Goal: Find specific page/section: Find specific page/section

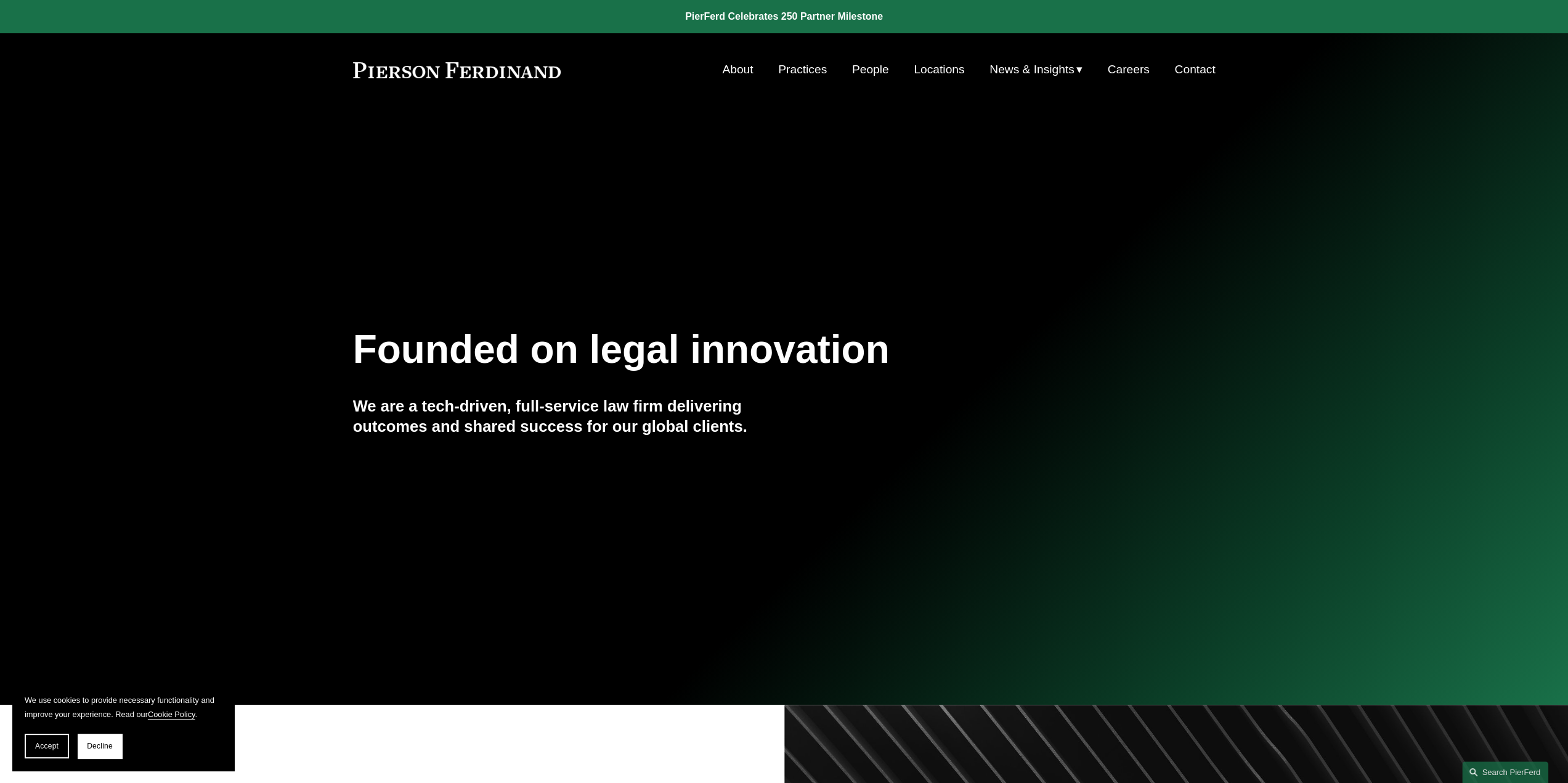
click at [875, 76] on link "People" at bounding box center [870, 70] width 37 height 24
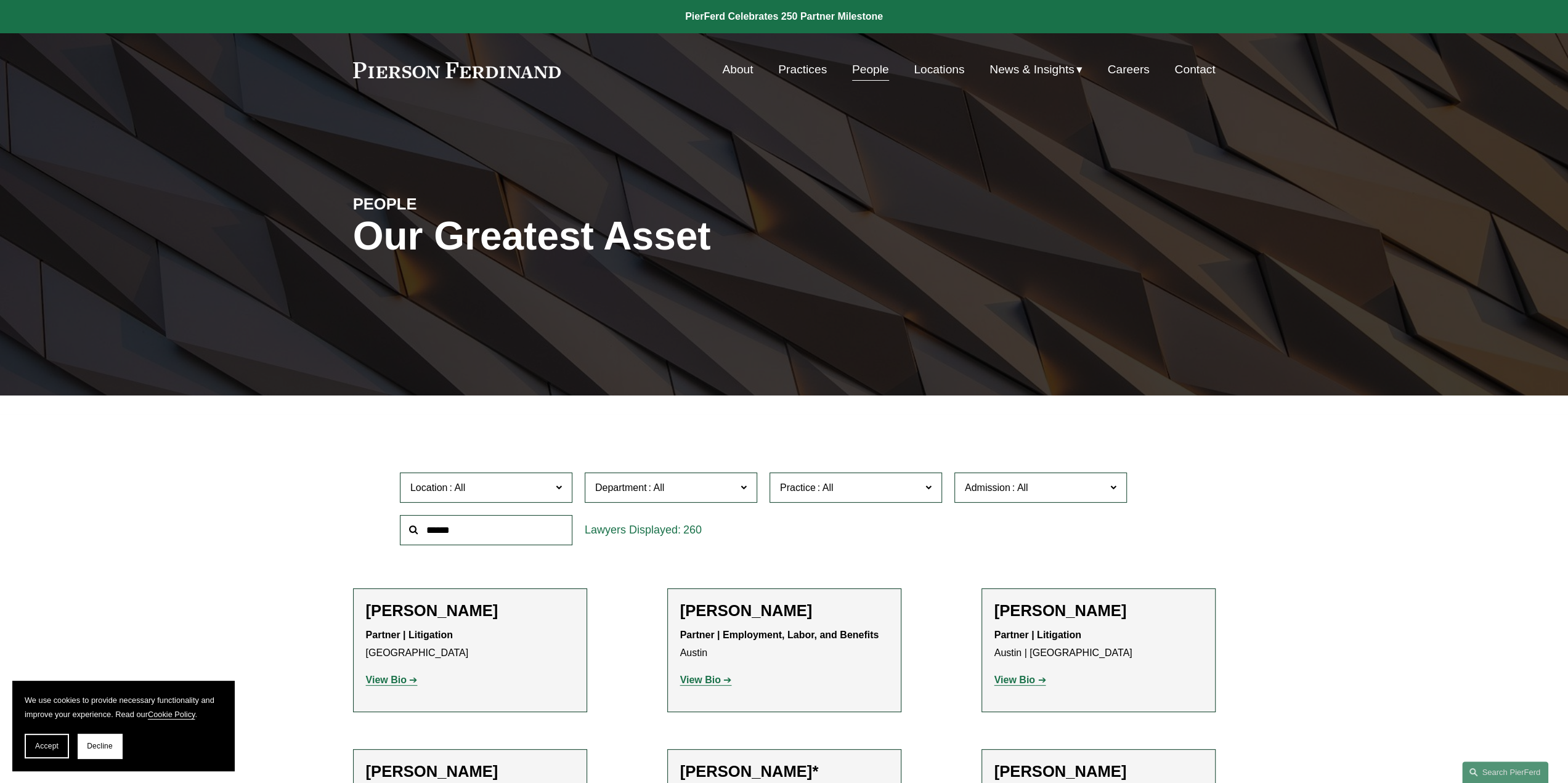
click at [491, 528] on input "text" at bounding box center [486, 530] width 172 height 30
type input "****"
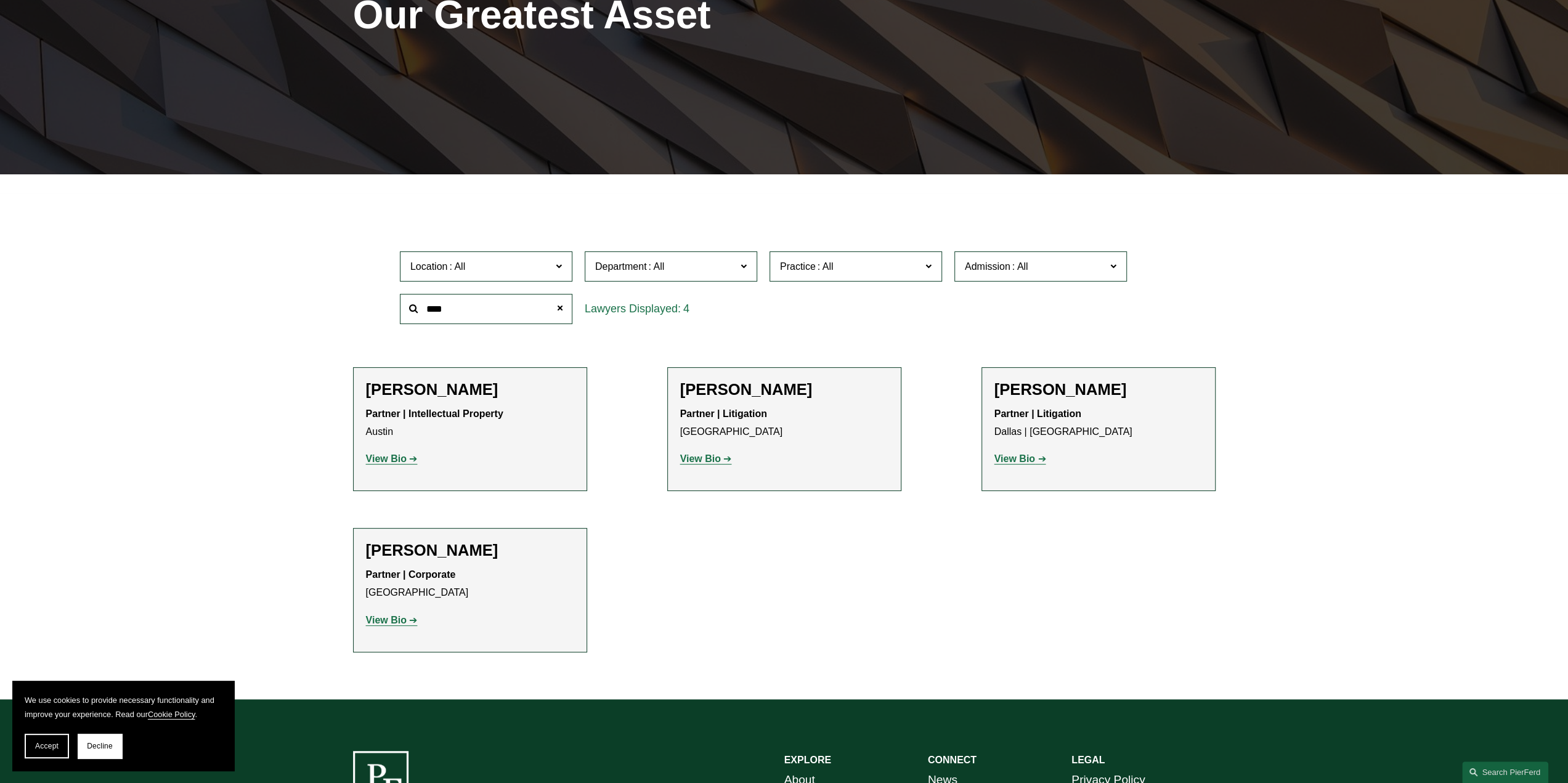
scroll to position [247, 0]
